Goal: Task Accomplishment & Management: Use online tool/utility

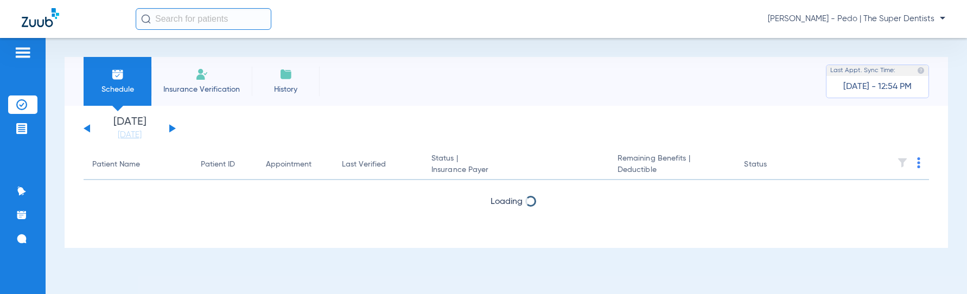
click at [193, 83] on li "Insurance Verification" at bounding box center [201, 81] width 100 height 49
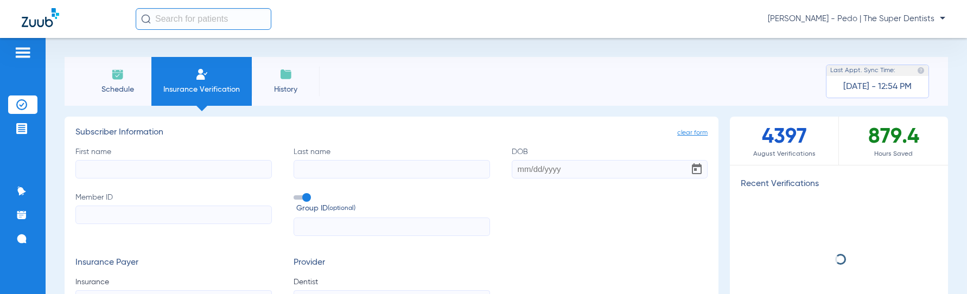
click at [204, 20] on input "text" at bounding box center [204, 19] width 136 height 22
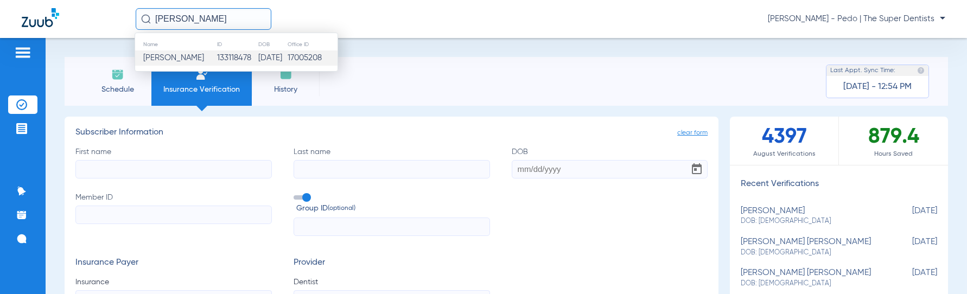
type input "[PERSON_NAME]"
click at [272, 59] on td "[DATE]" at bounding box center [272, 57] width 29 height 15
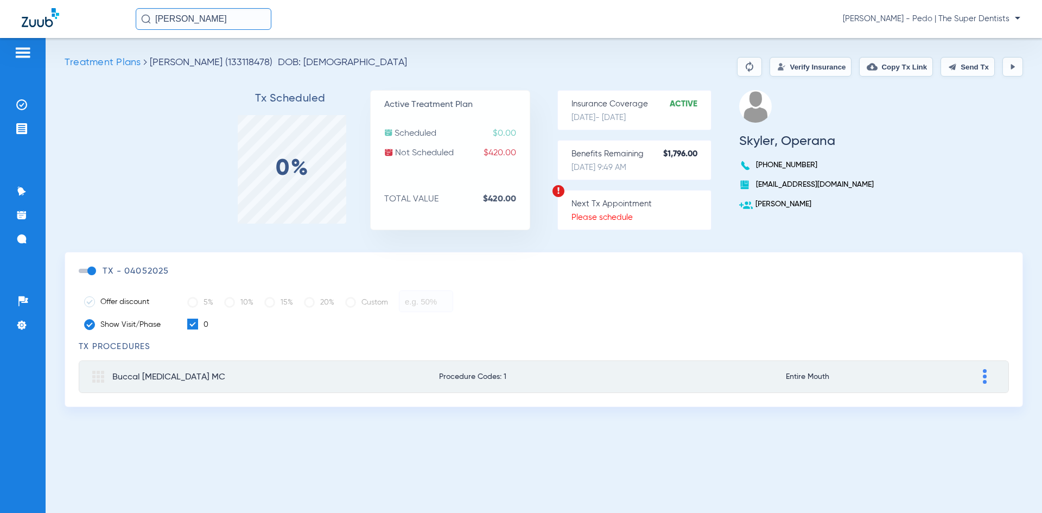
click at [803, 67] on button "Verify Insurance" at bounding box center [811, 67] width 82 height 20
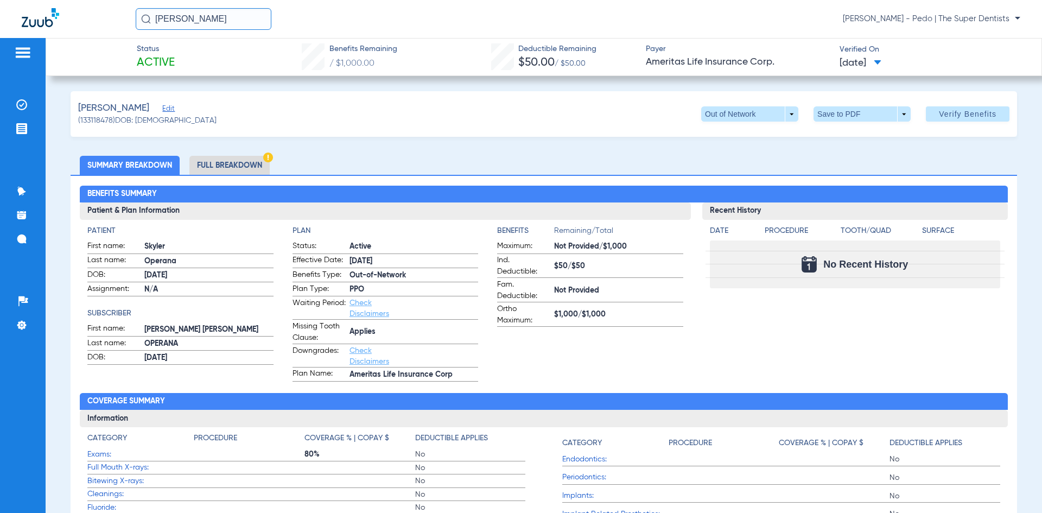
click at [587, 166] on ul "Summary Breakdown Full Breakdown" at bounding box center [544, 165] width 947 height 19
